Goal: Task Accomplishment & Management: Complete application form

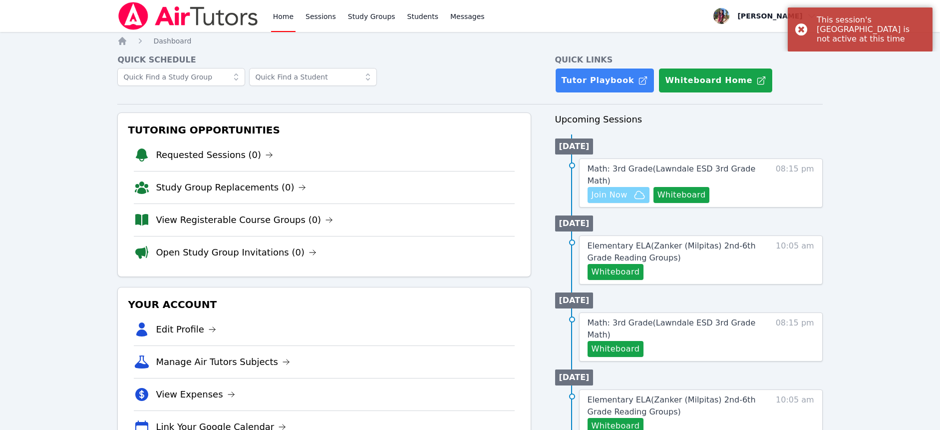
click at [597, 197] on span "Join Now" at bounding box center [610, 195] width 36 height 12
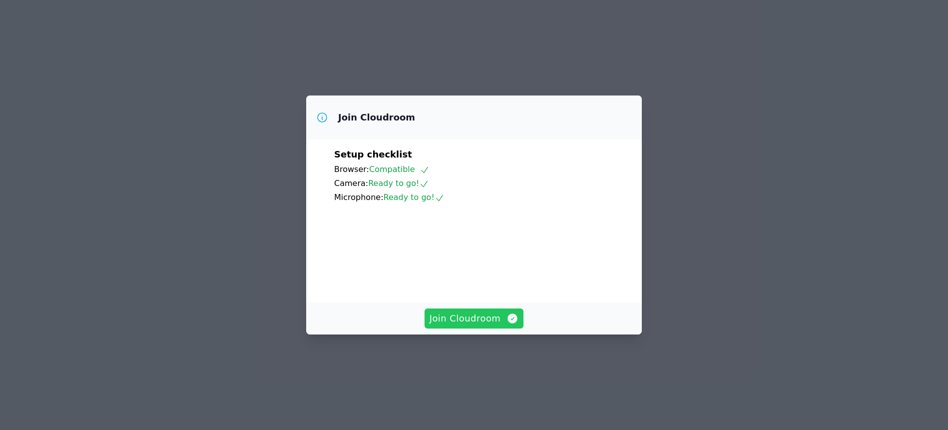
click at [499, 325] on span "Join Cloudroom" at bounding box center [474, 318] width 89 height 14
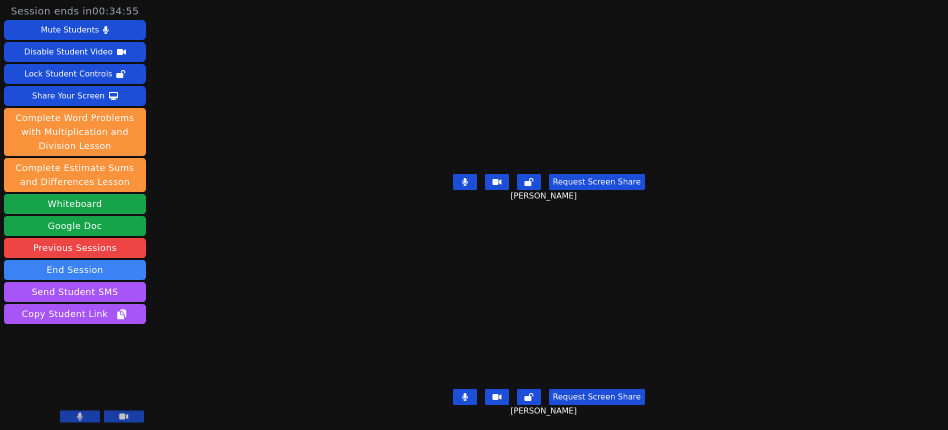
click at [582, 177] on button "Request Screen Share" at bounding box center [597, 182] width 96 height 16
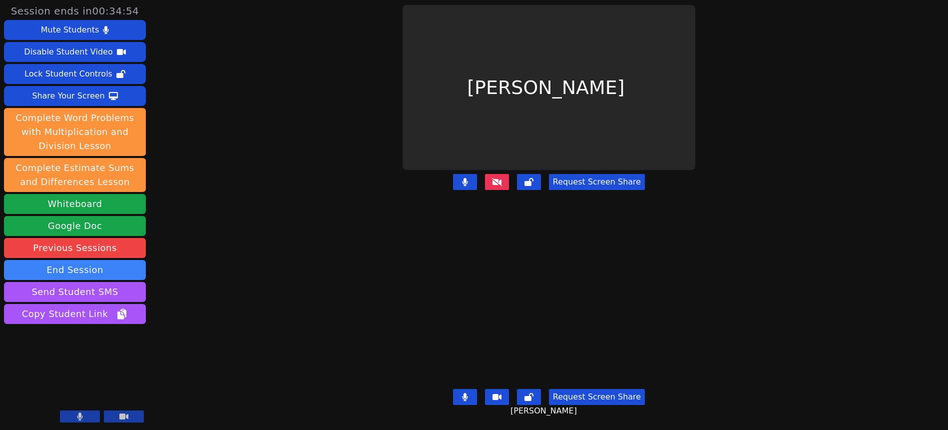
click at [582, 178] on button "Request Screen Share" at bounding box center [597, 182] width 96 height 16
click at [583, 178] on button "Request Screen Share" at bounding box center [597, 182] width 96 height 16
click at [500, 179] on icon at bounding box center [497, 182] width 10 height 8
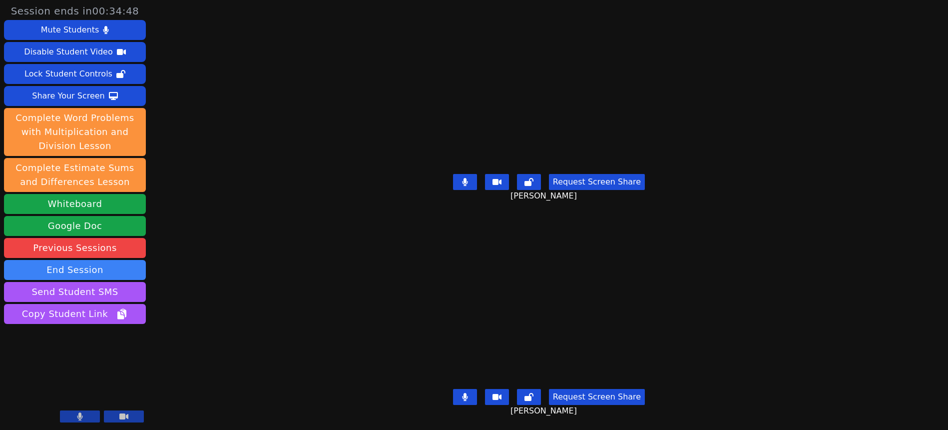
click at [582, 174] on button "Request Screen Share" at bounding box center [597, 182] width 96 height 16
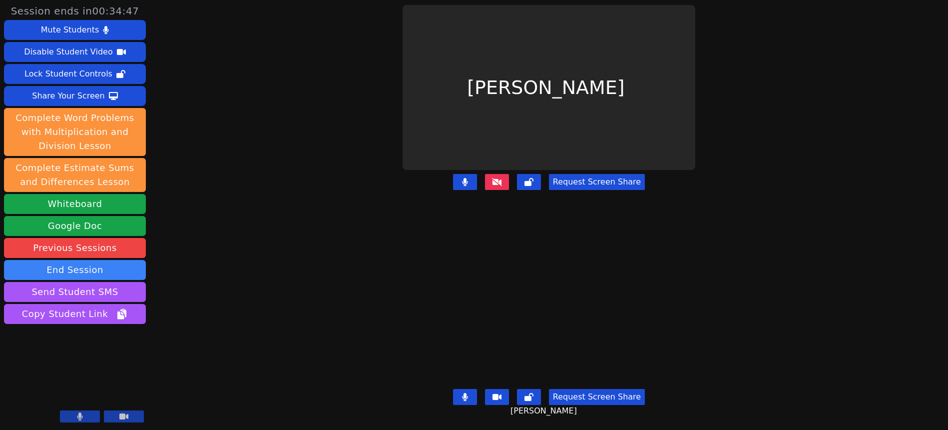
click at [593, 177] on button "Request Screen Share" at bounding box center [597, 182] width 96 height 16
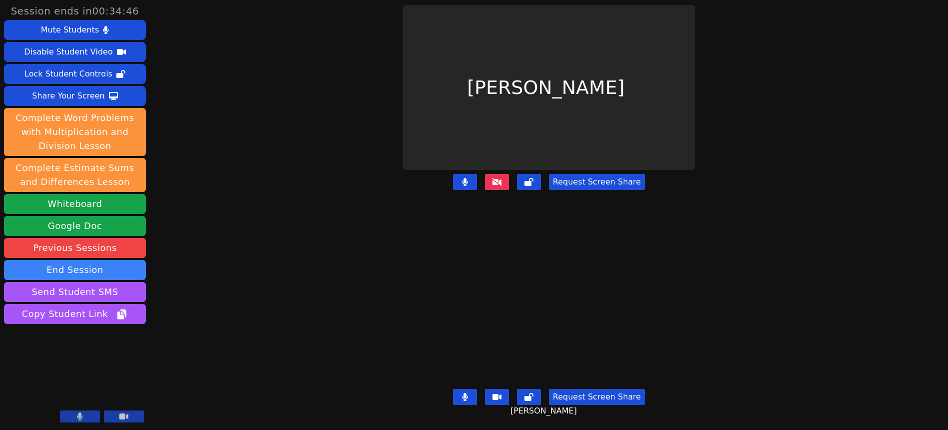
click at [593, 177] on button "Request Screen Share" at bounding box center [597, 182] width 96 height 16
click at [592, 177] on button "Request Screen Share" at bounding box center [597, 182] width 96 height 16
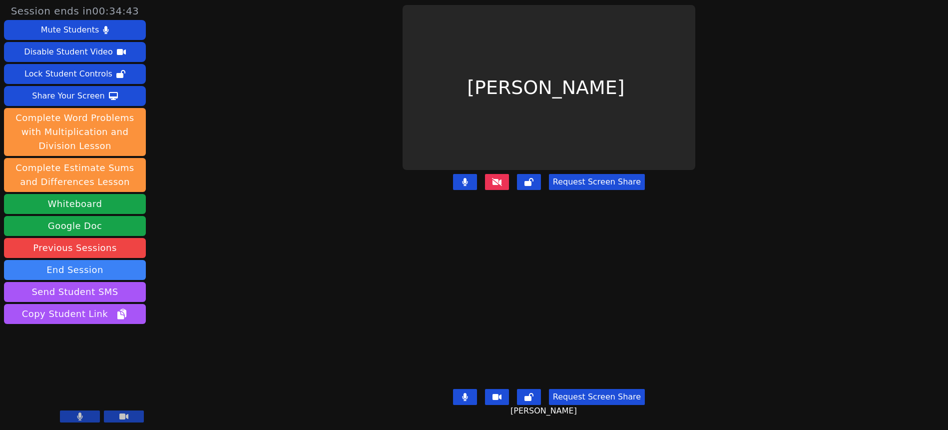
click at [491, 182] on button at bounding box center [497, 182] width 24 height 16
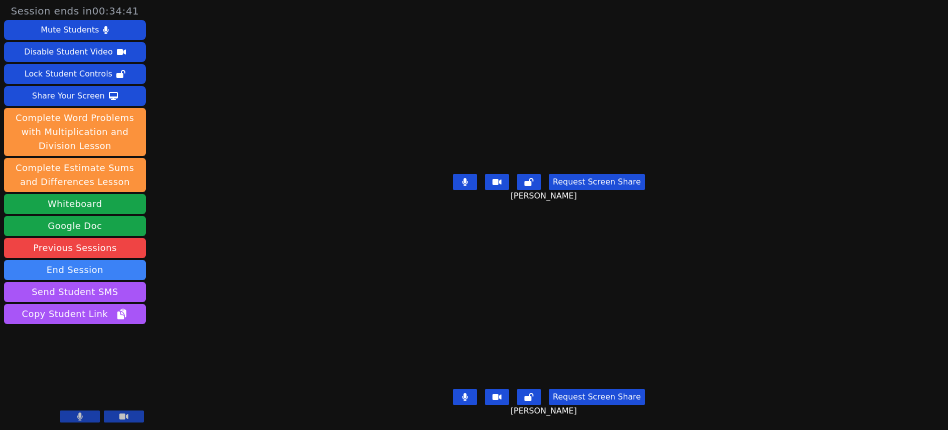
click at [567, 175] on button "Request Screen Share" at bounding box center [597, 182] width 96 height 16
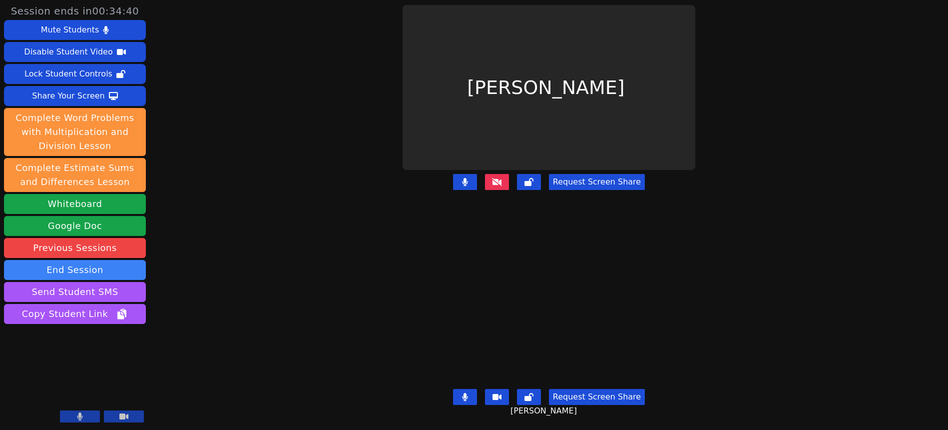
click at [581, 177] on button "Request Screen Share" at bounding box center [597, 182] width 96 height 16
click at [580, 177] on button "Request Screen Share" at bounding box center [597, 182] width 96 height 16
click at [580, 178] on button "Request Screen Share" at bounding box center [597, 182] width 96 height 16
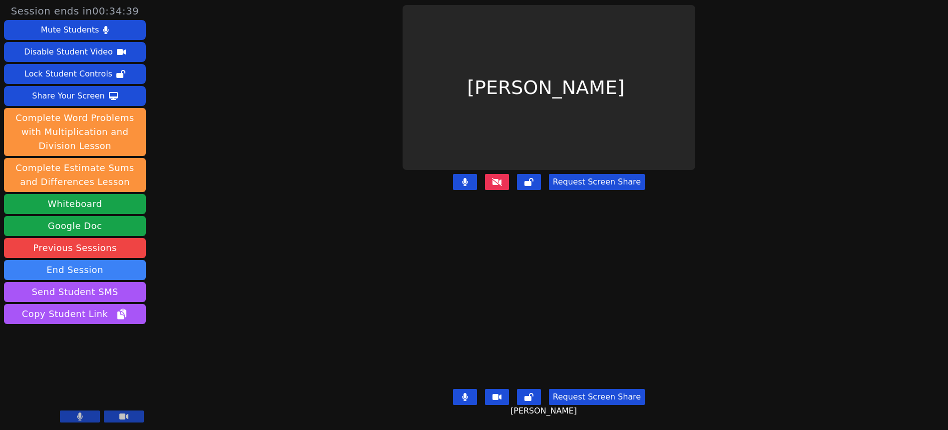
click at [580, 178] on button "Request Screen Share" at bounding box center [597, 182] width 96 height 16
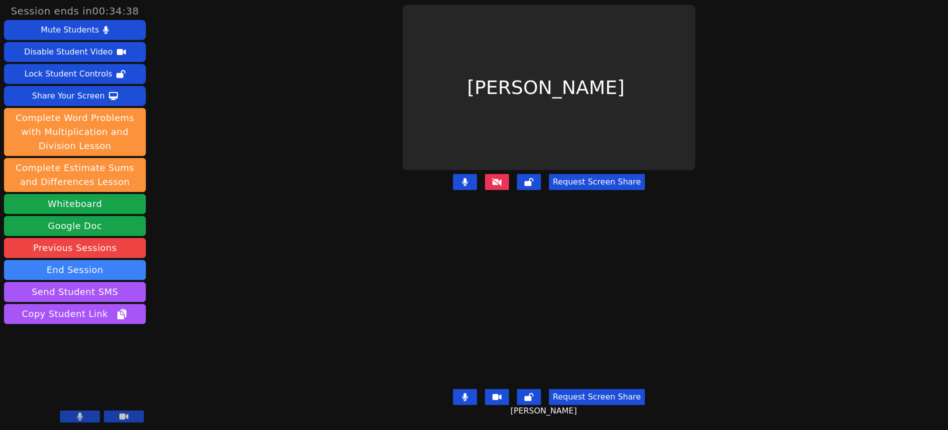
click at [579, 178] on button "Request Screen Share" at bounding box center [597, 182] width 96 height 16
click at [581, 182] on button "Request Screen Share" at bounding box center [597, 182] width 96 height 16
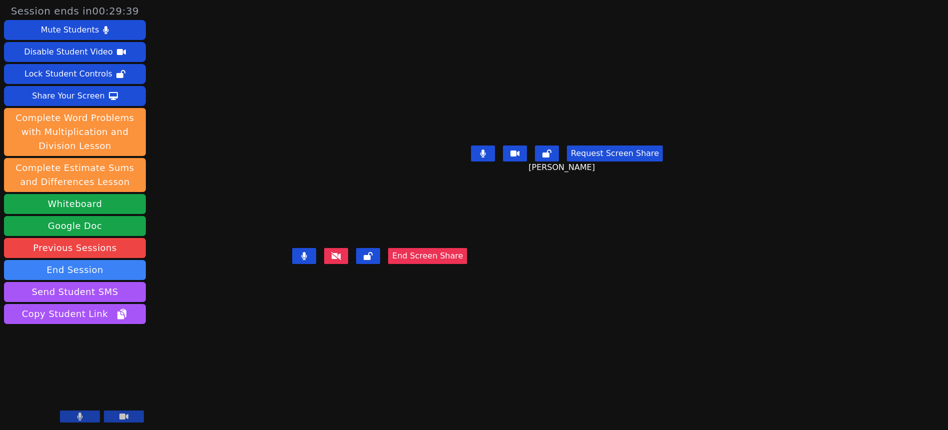
click at [467, 264] on button "End Screen Share" at bounding box center [427, 256] width 79 height 16
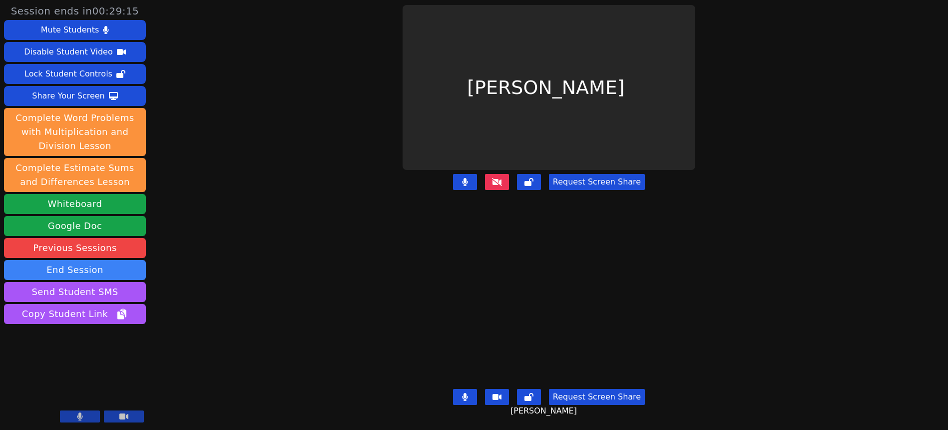
click at [501, 183] on button at bounding box center [497, 182] width 24 height 16
click at [501, 179] on icon at bounding box center [497, 182] width 10 height 8
click at [502, 182] on button at bounding box center [497, 182] width 24 height 16
click at [501, 178] on icon at bounding box center [497, 182] width 10 height 8
click at [502, 175] on button at bounding box center [497, 182] width 24 height 16
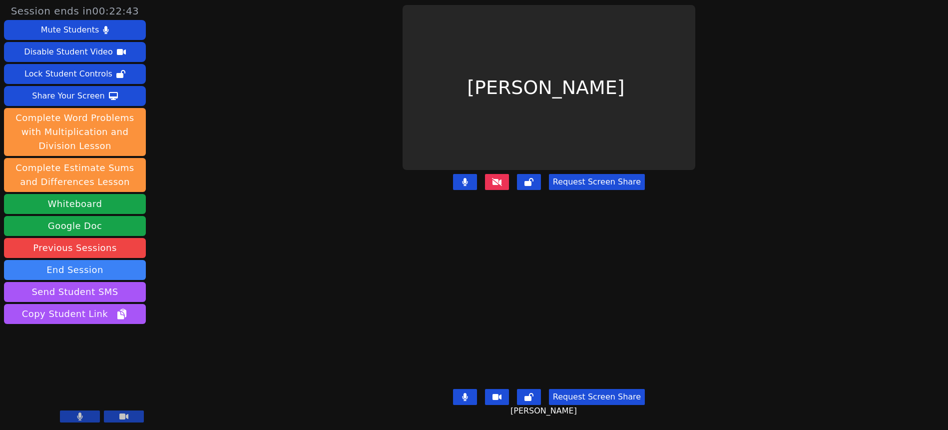
click at [495, 182] on button at bounding box center [497, 182] width 24 height 16
click at [501, 178] on icon at bounding box center [497, 182] width 10 height 8
click at [495, 190] on div "Request Screen Share" at bounding box center [549, 190] width 394 height 40
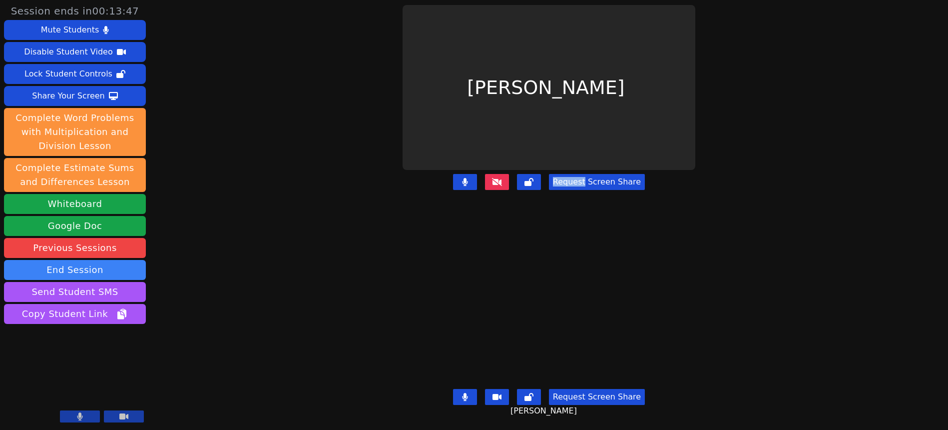
click at [494, 184] on button at bounding box center [497, 182] width 24 height 16
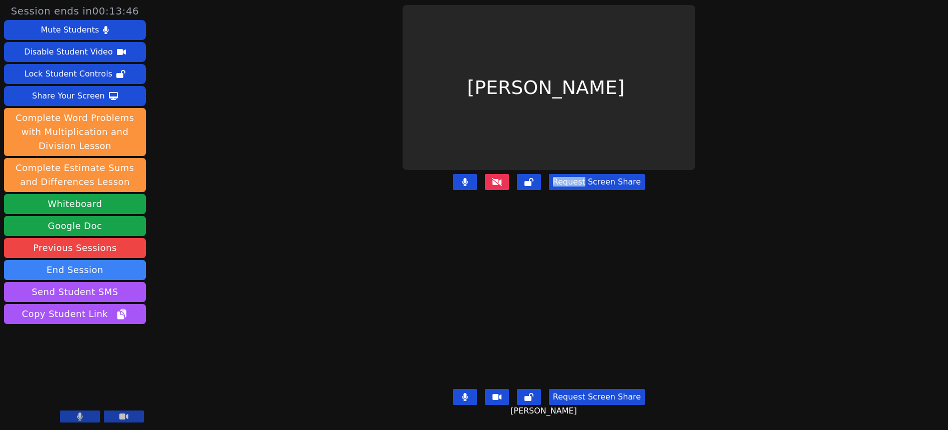
click at [494, 184] on button at bounding box center [497, 182] width 24 height 16
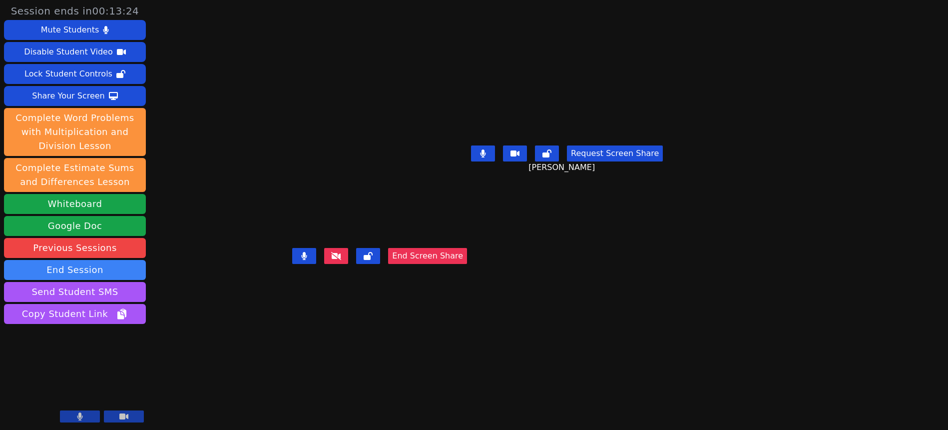
click at [467, 264] on button "End Screen Share" at bounding box center [427, 256] width 79 height 16
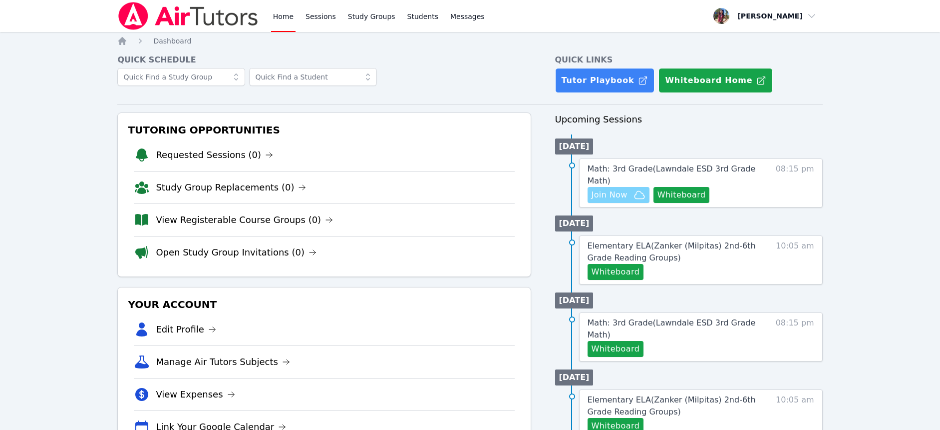
click at [628, 191] on span "Join Now" at bounding box center [619, 195] width 54 height 12
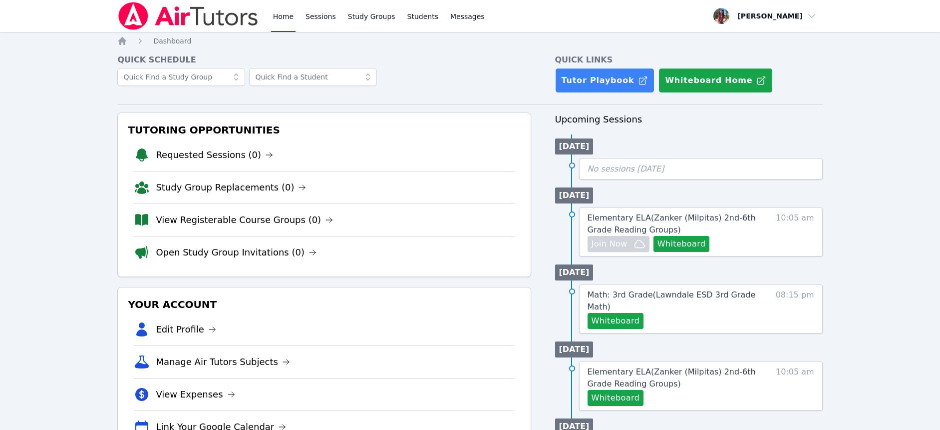
click at [225, 16] on img at bounding box center [187, 16] width 141 height 28
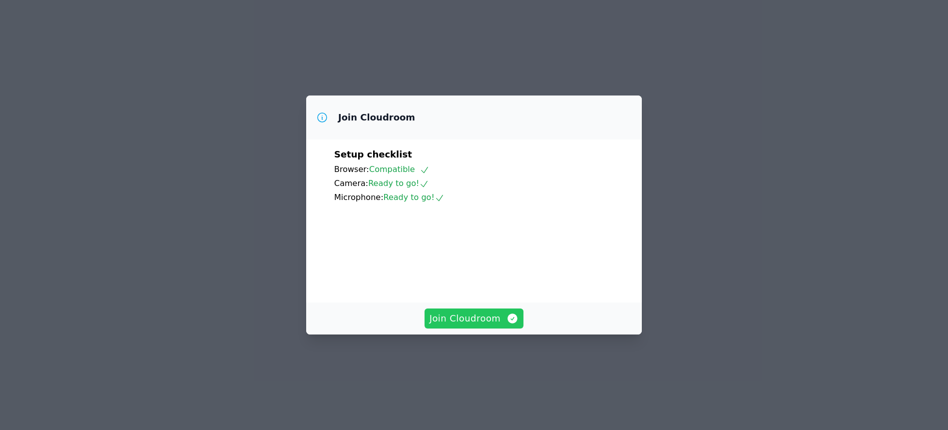
click at [463, 325] on span "Join Cloudroom" at bounding box center [474, 318] width 89 height 14
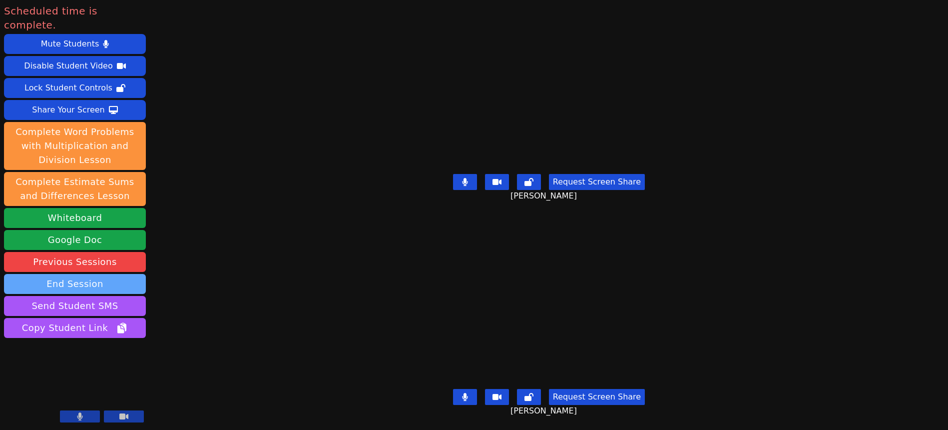
click at [118, 274] on button "End Session" at bounding box center [75, 284] width 142 height 20
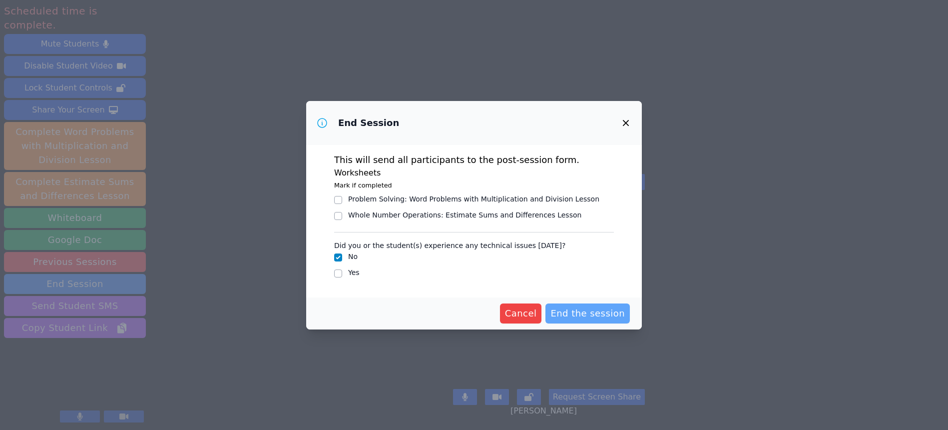
click at [586, 309] on span "End the session" at bounding box center [587, 313] width 74 height 14
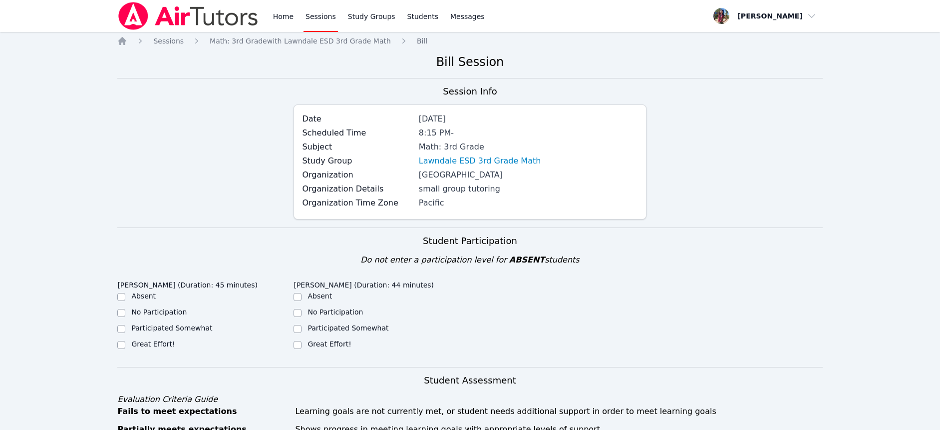
click at [335, 345] on label "Great Effort!" at bounding box center [329, 344] width 43 height 8
click at [302, 345] on input "Great Effort!" at bounding box center [298, 345] width 8 height 8
checkbox input "true"
click at [162, 341] on label "Great Effort!" at bounding box center [152, 344] width 43 height 8
click at [125, 341] on input "Great Effort!" at bounding box center [121, 345] width 8 height 8
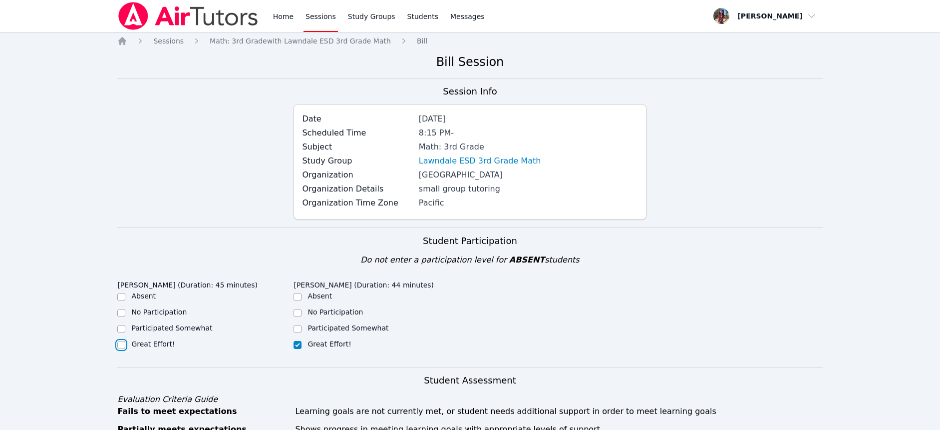
checkbox input "true"
drag, startPoint x: 71, startPoint y: 365, endPoint x: 79, endPoint y: 372, distance: 10.3
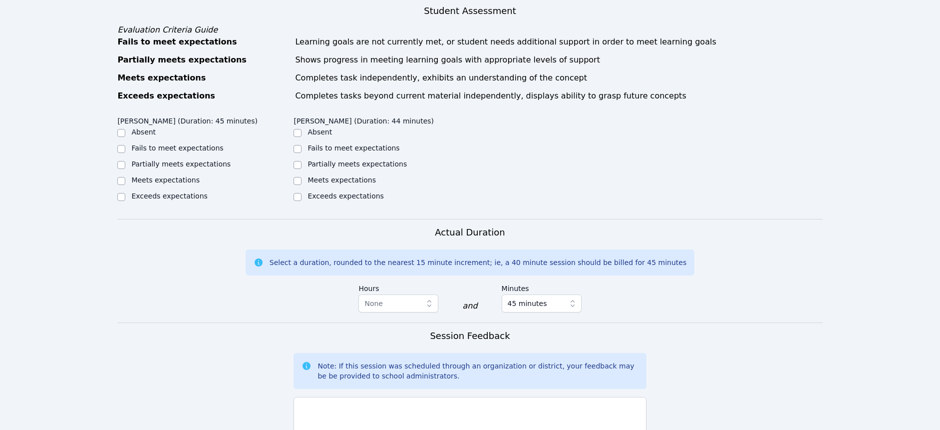
scroll to position [380, 0]
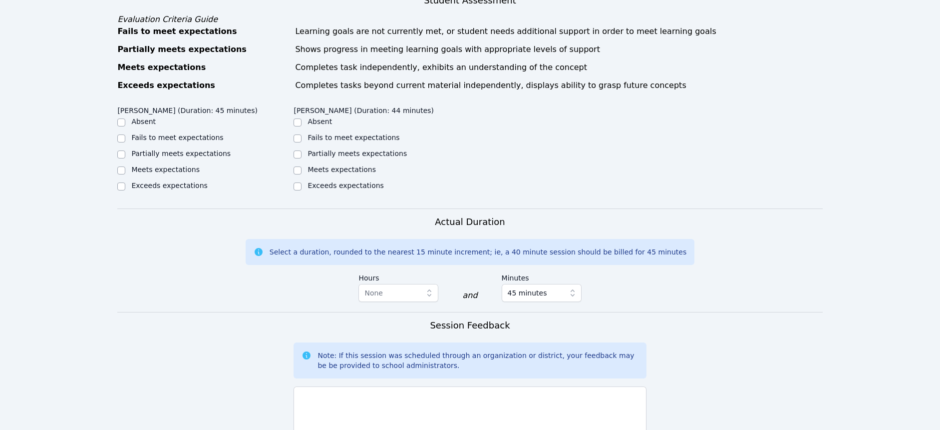
drag, startPoint x: 157, startPoint y: 170, endPoint x: 164, endPoint y: 172, distance: 7.2
click at [160, 170] on label "Meets expectations" at bounding box center [165, 169] width 68 height 8
click at [316, 166] on label "Meets expectations" at bounding box center [342, 169] width 68 height 8
click at [302, 166] on input "Meets expectations" at bounding box center [298, 170] width 8 height 8
checkbox input "true"
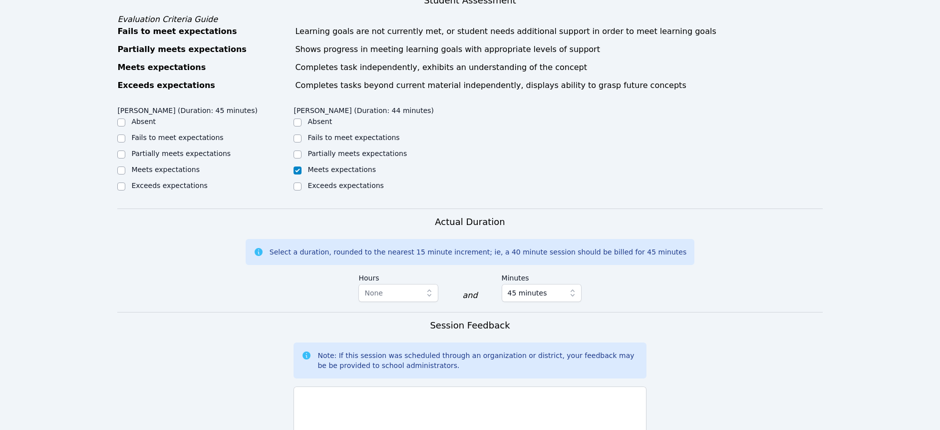
click at [184, 167] on label "Meets expectations" at bounding box center [165, 169] width 68 height 8
click at [125, 167] on input "Meets expectations" at bounding box center [121, 170] width 8 height 8
checkbox input "true"
click at [334, 301] on div "Actual Duration Select a duration, rounded to the nearest 15 minute increment; …" at bounding box center [469, 263] width 705 height 97
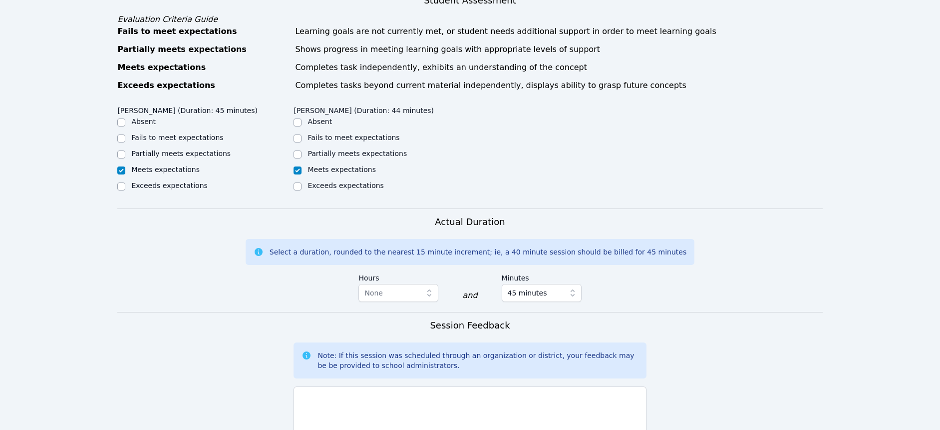
click at [244, 324] on form "Student Participation Do not enter a participation level for ABSENT students El…" at bounding box center [469, 234] width 705 height 773
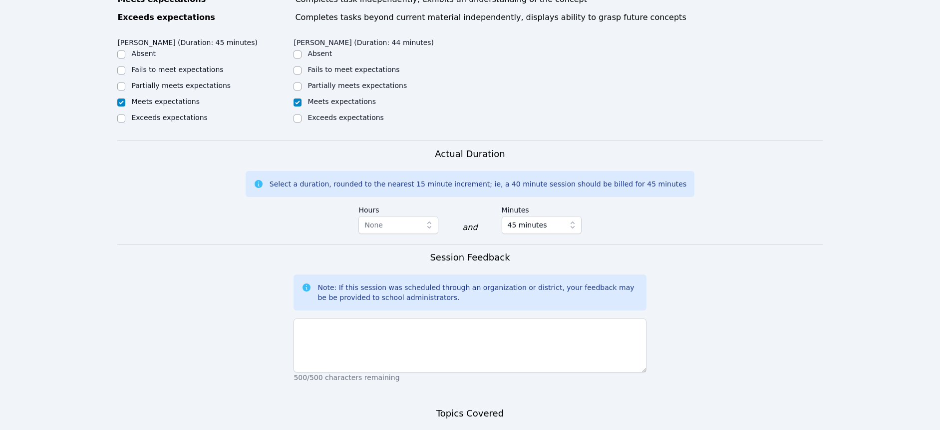
scroll to position [460, 0]
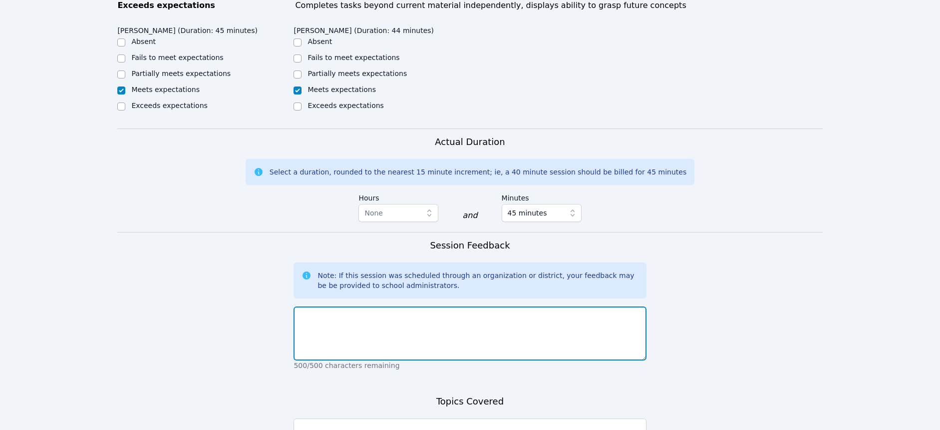
click at [365, 325] on textarea at bounding box center [470, 333] width 353 height 54
type textarea "Students did an amazing job participating and learning how to use the whiteboar…"
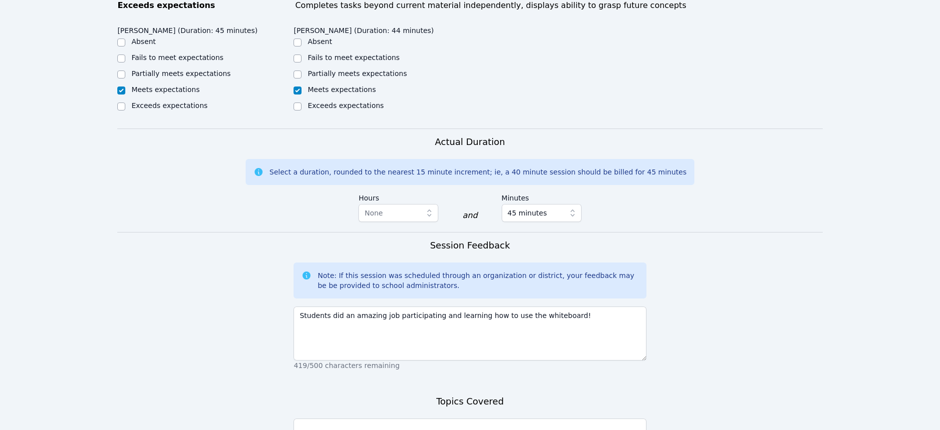
click at [225, 370] on form "Student Participation Do not enter a participation level for ABSENT students El…" at bounding box center [469, 154] width 705 height 773
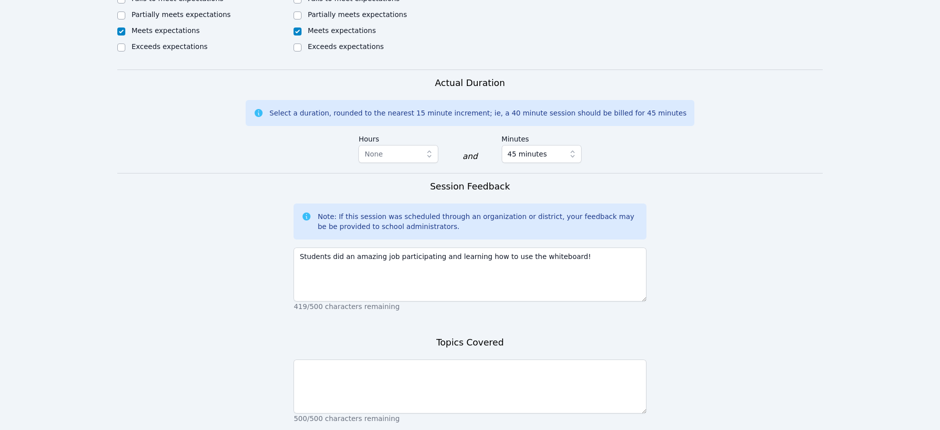
scroll to position [539, 0]
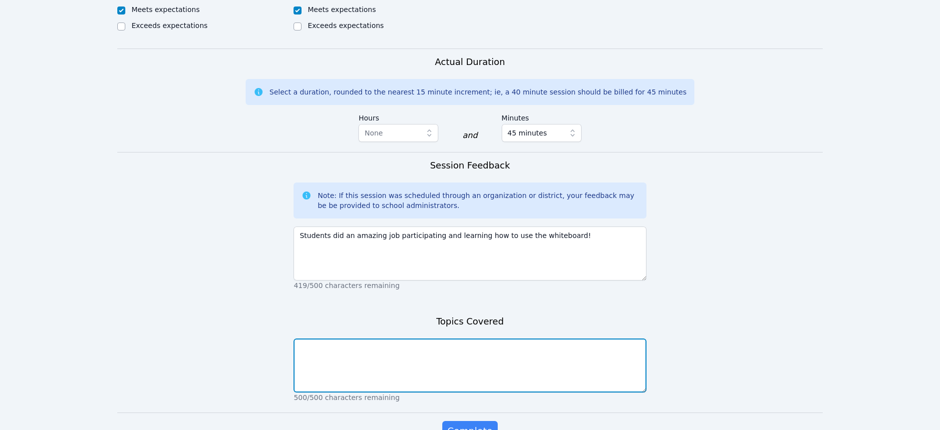
click at [354, 365] on textarea at bounding box center [470, 365] width 353 height 54
type textarea "W"
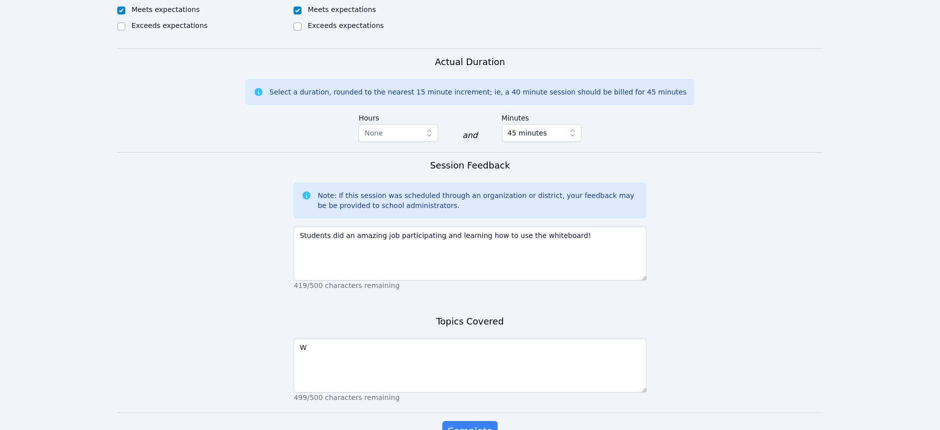
scroll to position [550, 0]
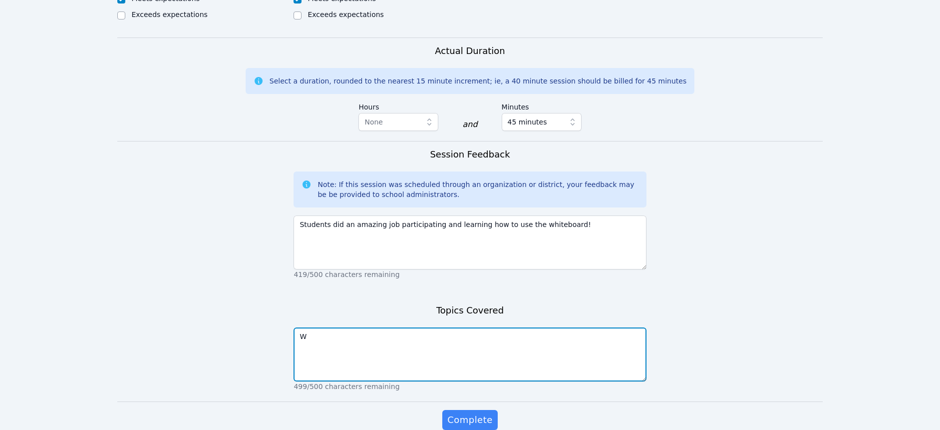
click at [374, 347] on textarea "W" at bounding box center [470, 354] width 353 height 54
type textarea "E"
type textarea "w"
type textarea "We did a survey, learned how to use the tools on the whiteboard, and did an "al…"
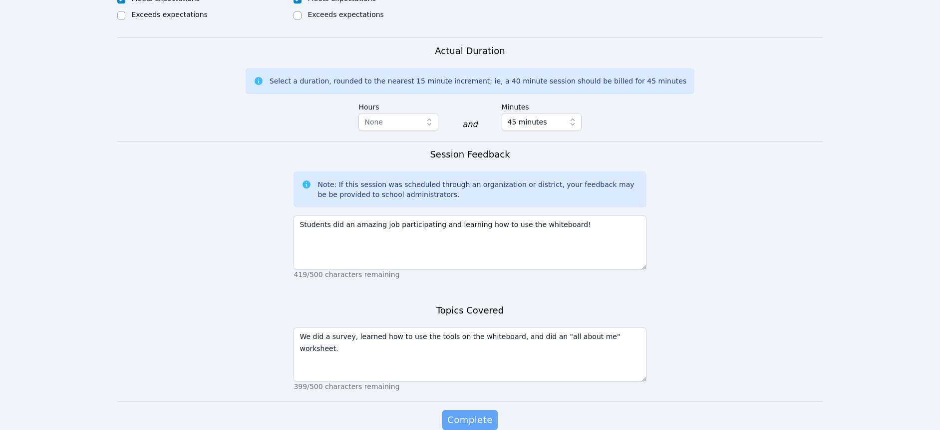
click at [480, 420] on span "Complete" at bounding box center [470, 420] width 45 height 14
